Goal: Information Seeking & Learning: Learn about a topic

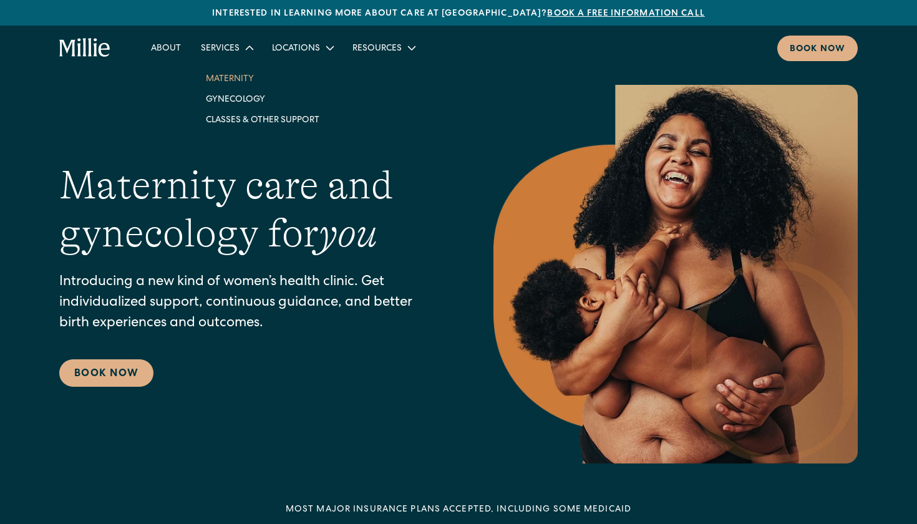
click at [224, 81] on link "Maternity" at bounding box center [263, 78] width 134 height 21
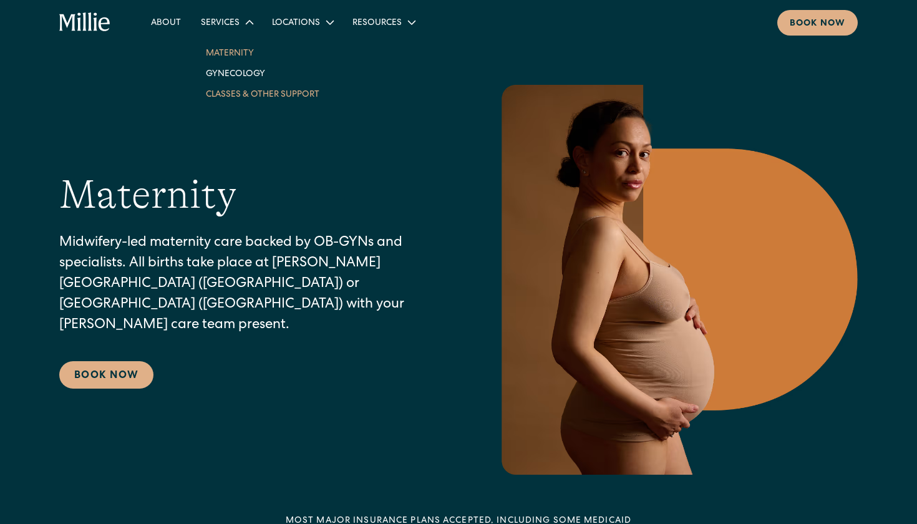
click at [233, 98] on link "Classes & Other Support" at bounding box center [263, 94] width 134 height 21
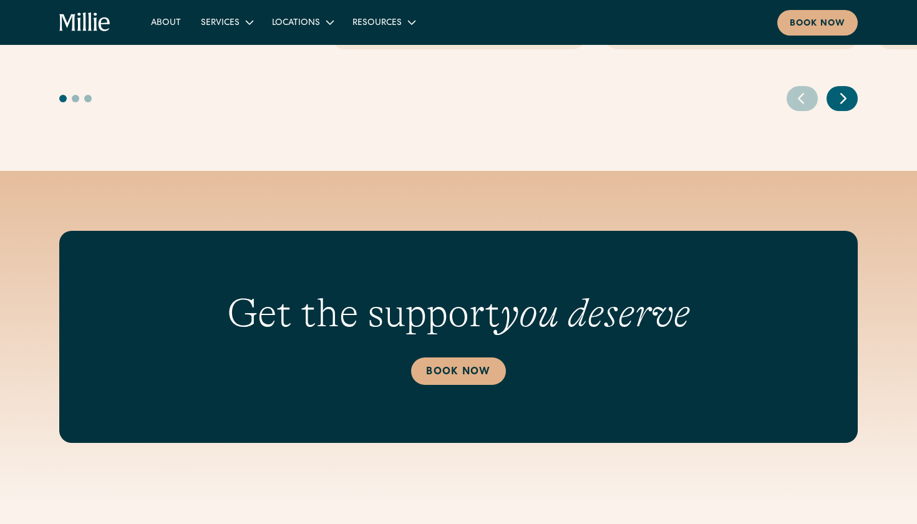
scroll to position [796, 0]
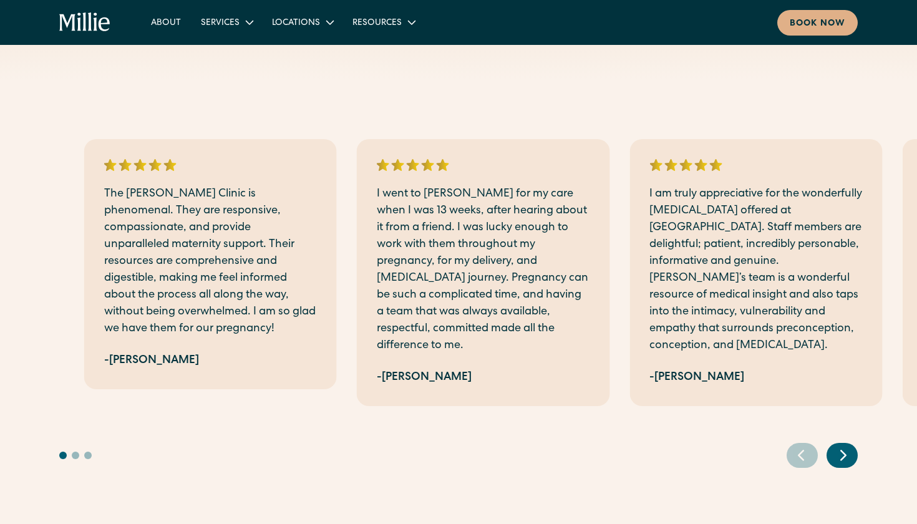
click at [127, 283] on div "The Millie Clinic is phenomenal. They are responsive, compassionate, and provid…" at bounding box center [210, 264] width 253 height 250
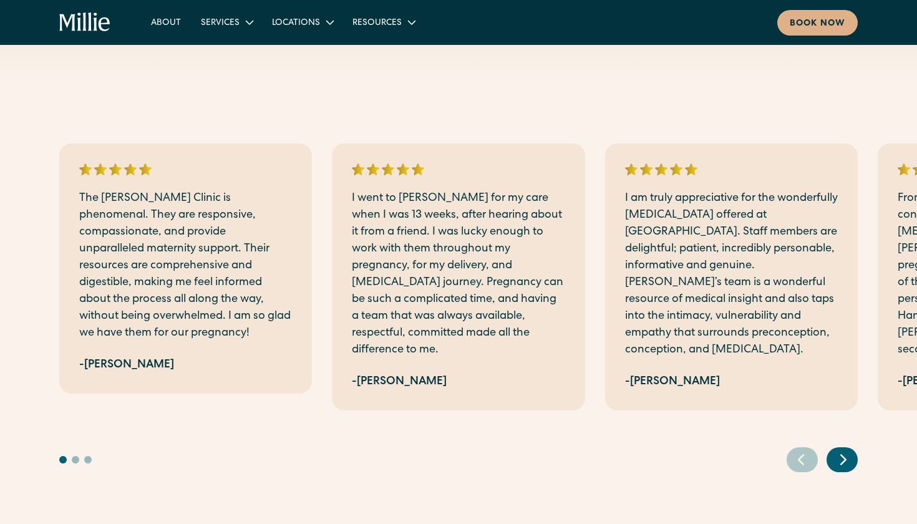
scroll to position [789, 0]
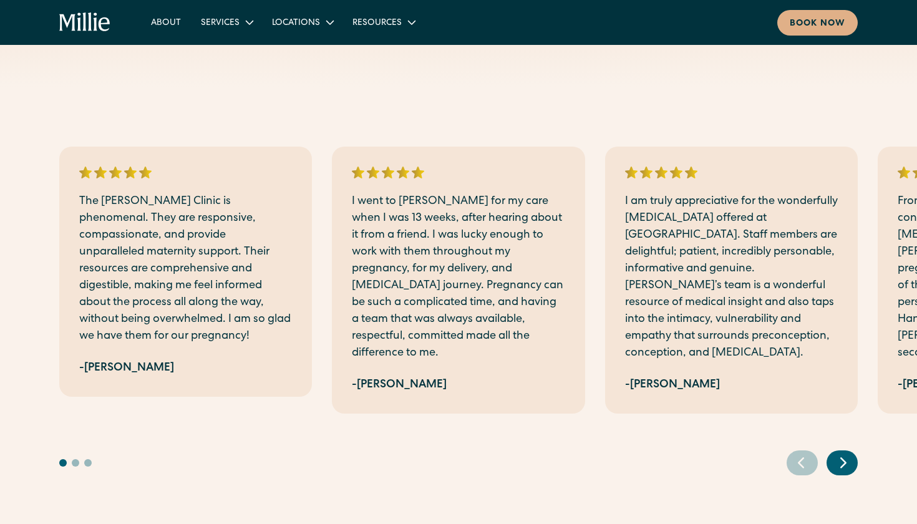
click at [843, 453] on icon "Next slide" at bounding box center [843, 462] width 19 height 19
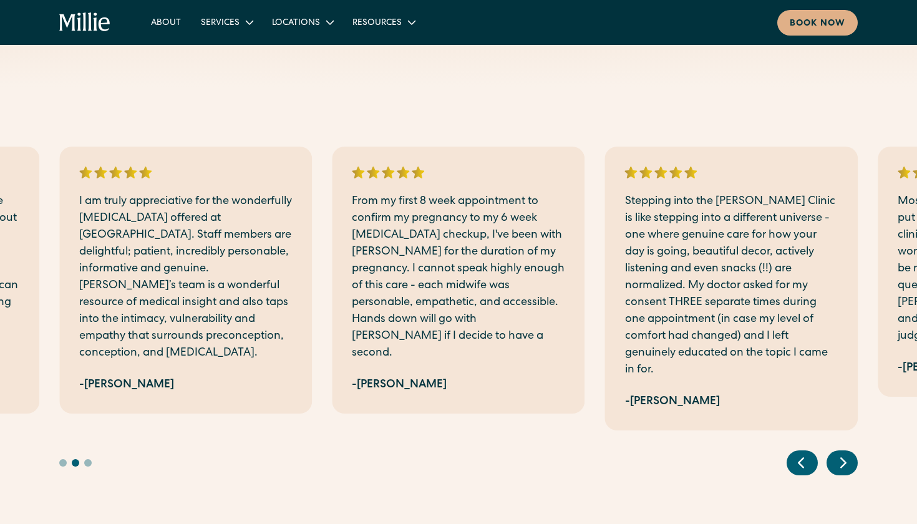
scroll to position [784, 0]
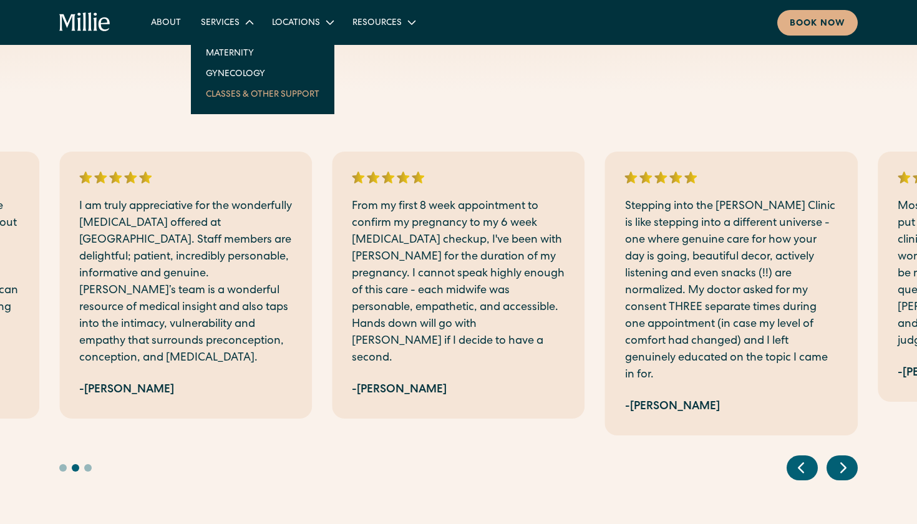
click at [238, 95] on link "Classes & Other Support" at bounding box center [263, 94] width 134 height 21
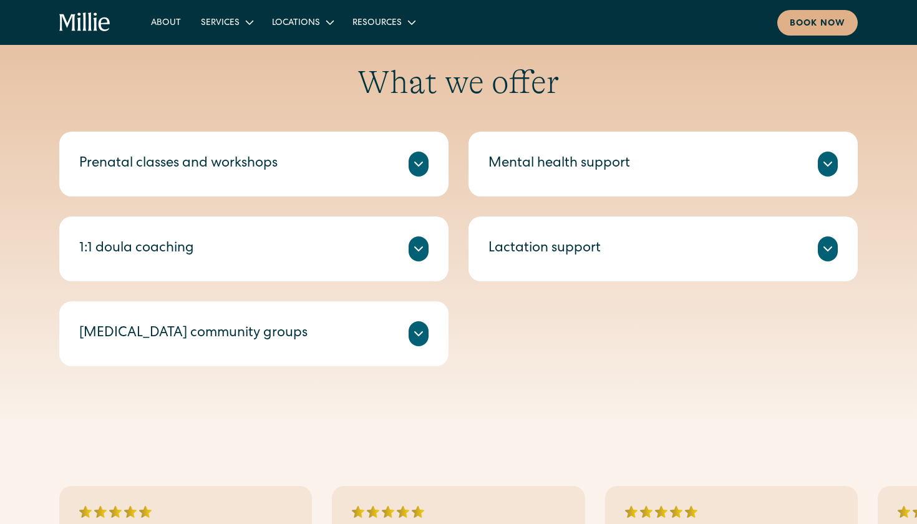
scroll to position [426, 0]
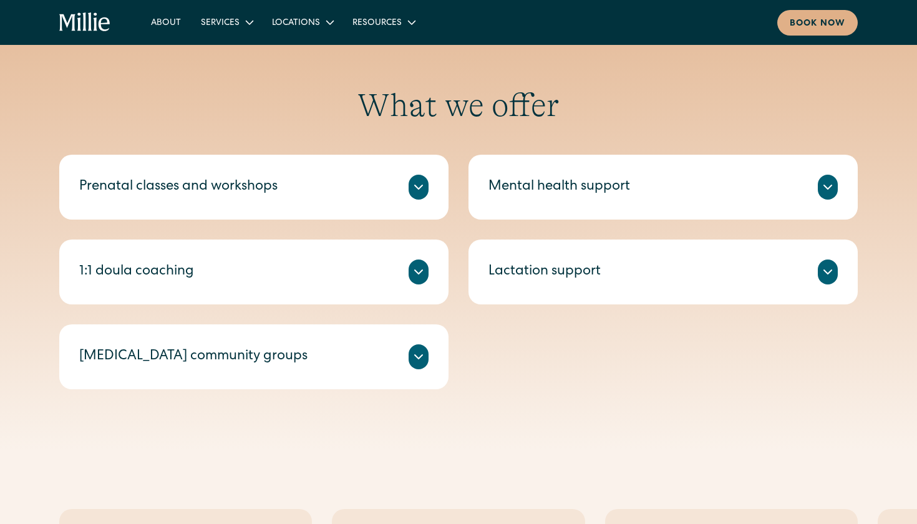
click at [424, 276] on icon at bounding box center [418, 272] width 15 height 15
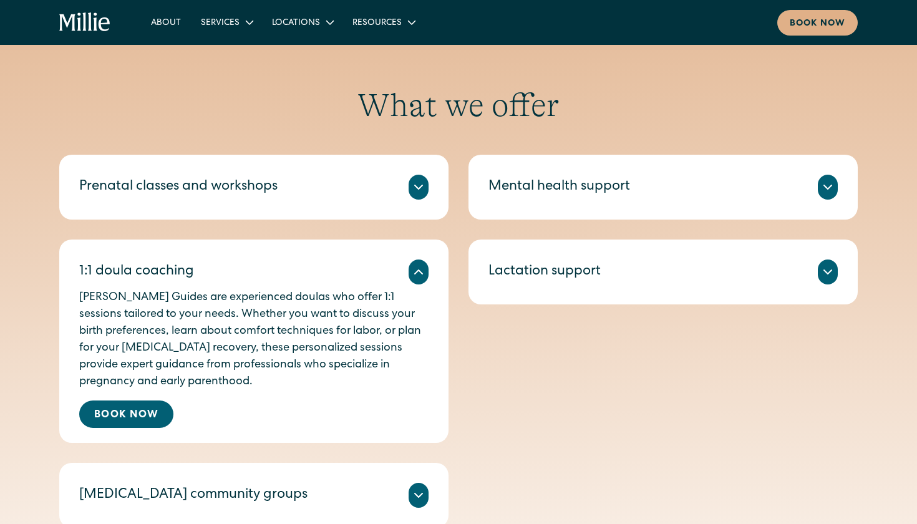
click at [432, 181] on div "Prenatal classes and workshops Millie’s prenatal classes and workshops help you…" at bounding box center [253, 187] width 389 height 65
click at [424, 181] on icon at bounding box center [418, 187] width 15 height 15
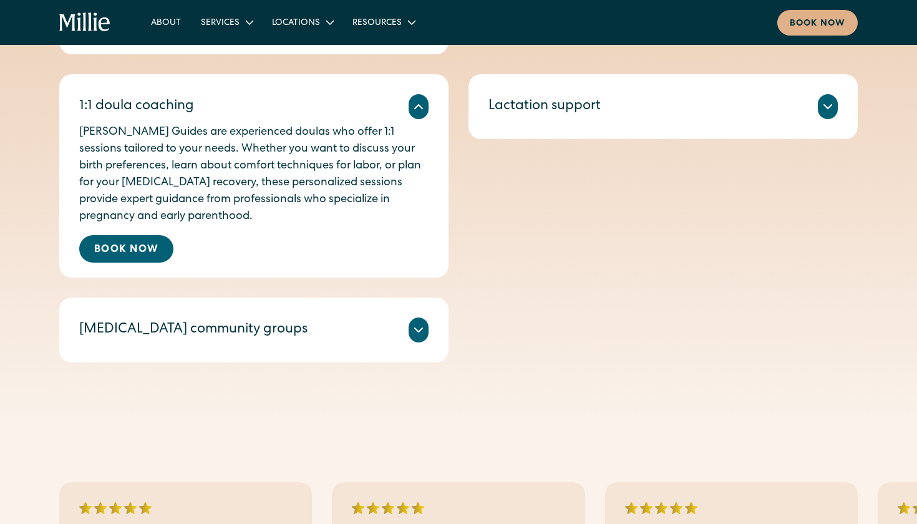
scroll to position [731, 0]
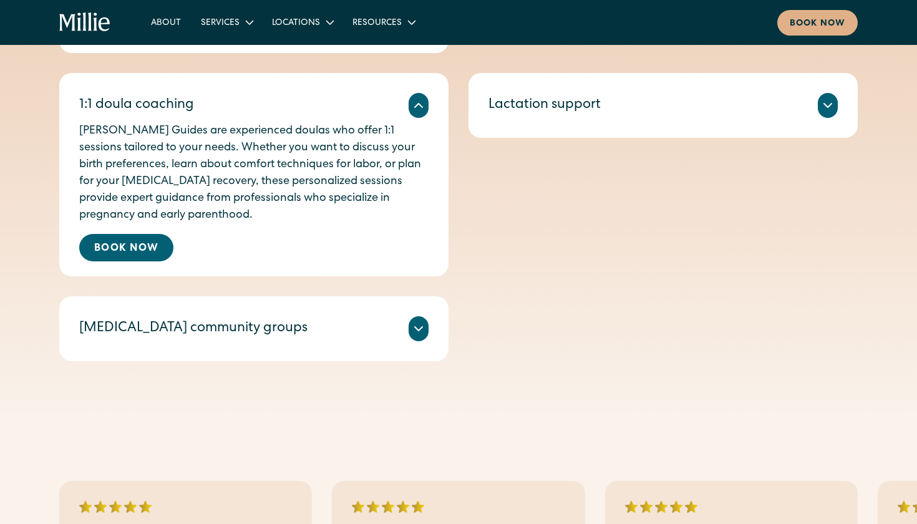
click at [425, 329] on icon at bounding box center [418, 328] width 15 height 15
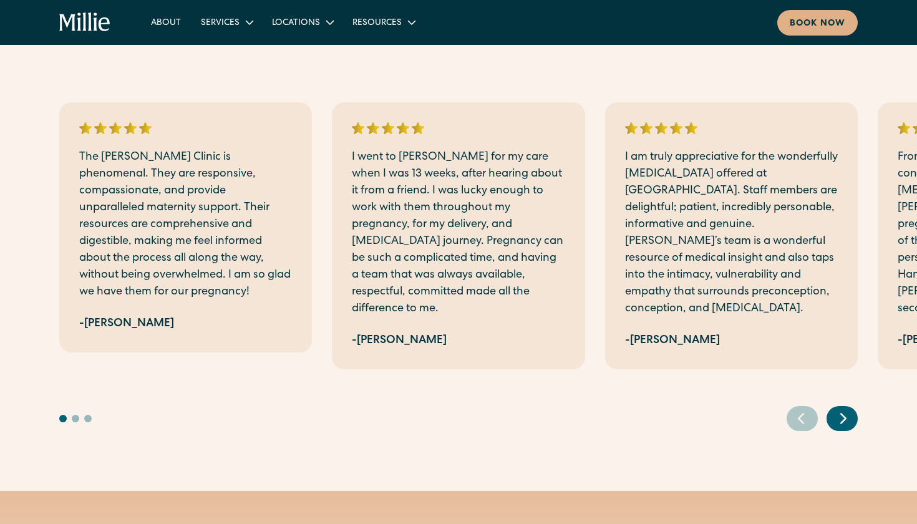
scroll to position [1283, 0]
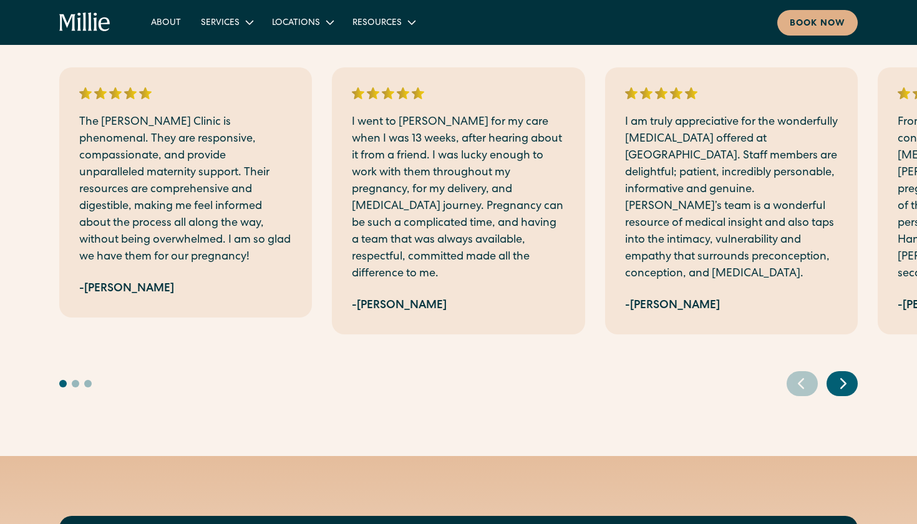
click at [844, 374] on icon "Next slide" at bounding box center [843, 383] width 19 height 19
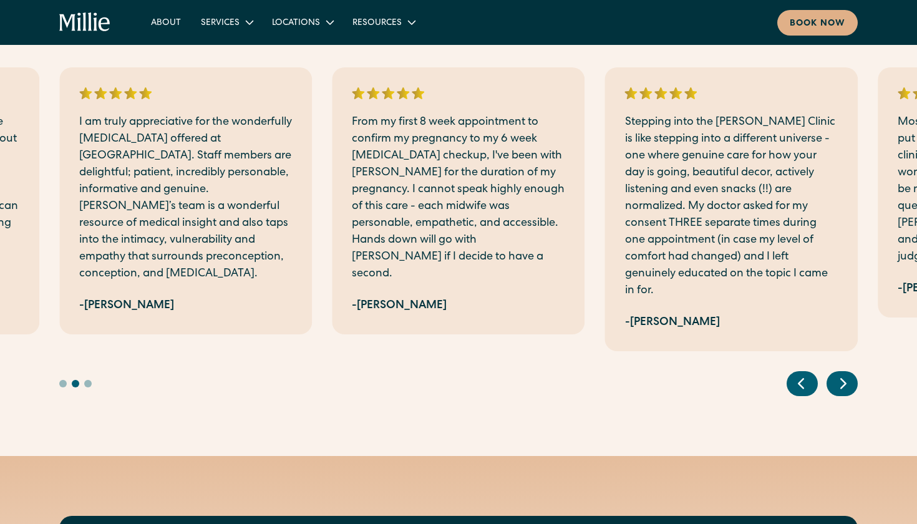
click at [844, 374] on icon "Next slide" at bounding box center [843, 383] width 19 height 19
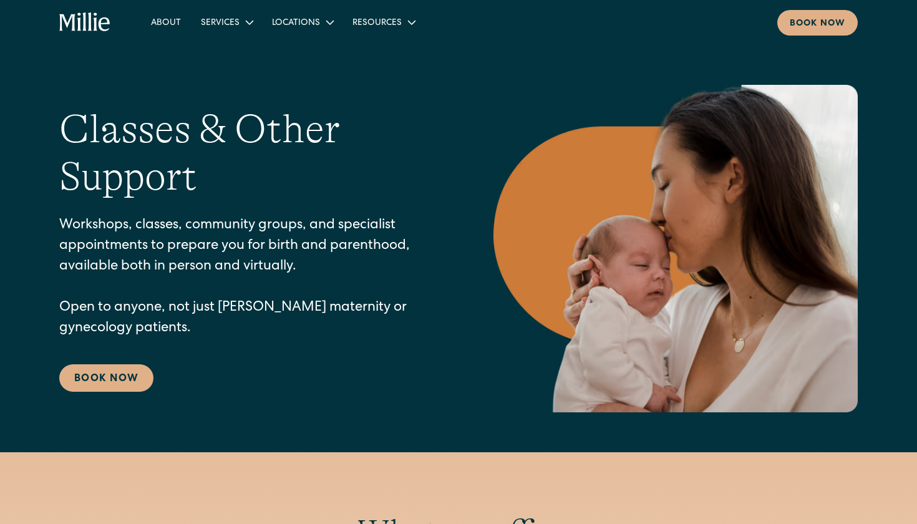
scroll to position [0, 0]
click at [239, 95] on link "Classes & Other Support" at bounding box center [263, 94] width 134 height 21
click at [328, 24] on icon at bounding box center [329, 22] width 21 height 21
click at [243, 52] on link "Maternity" at bounding box center [263, 52] width 134 height 21
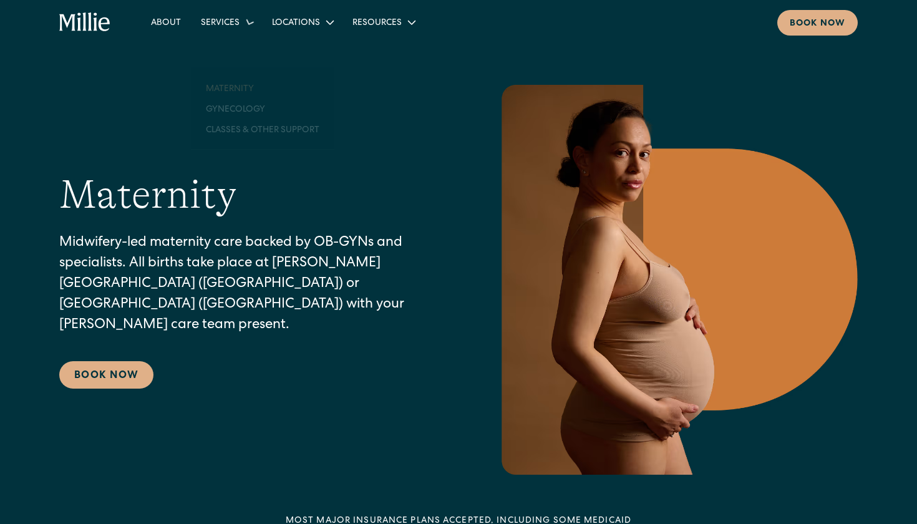
click at [253, 25] on icon at bounding box center [249, 21] width 19 height 19
click at [247, 25] on icon at bounding box center [249, 22] width 15 height 15
click at [228, 97] on link "Classes & Other Support" at bounding box center [263, 94] width 134 height 21
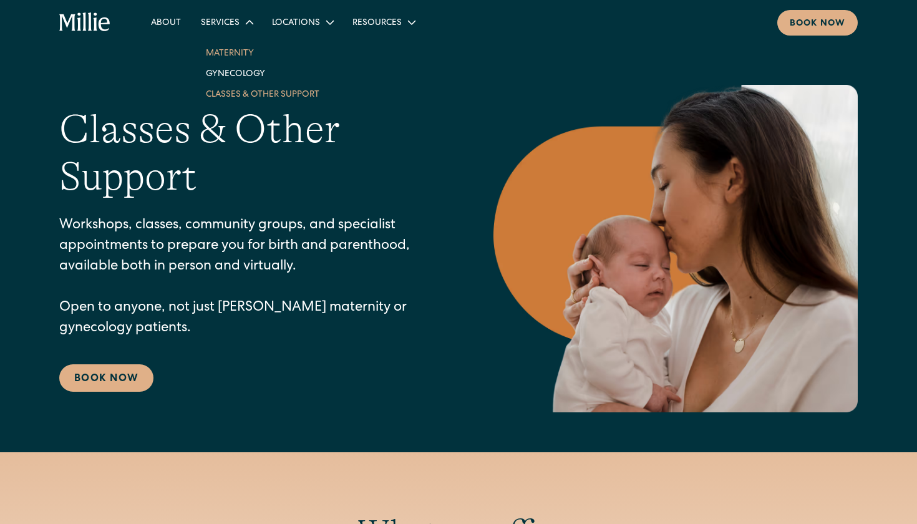
click at [238, 57] on link "Maternity" at bounding box center [263, 52] width 134 height 21
